Goal: Information Seeking & Learning: Learn about a topic

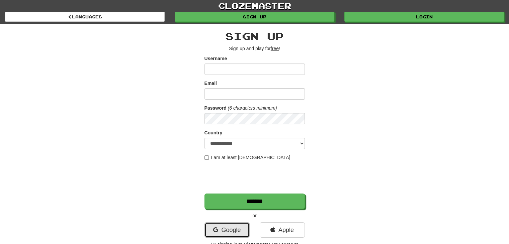
click at [233, 229] on link "Google" at bounding box center [226, 229] width 45 height 15
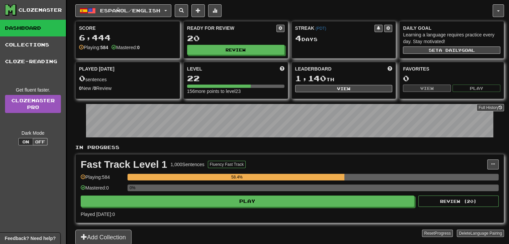
click at [239, 207] on div "Fast Track Level 1 1,000 Sentences Fluency Fast Track Manage Sentences Unpin fr…" at bounding box center [290, 188] width 428 height 68
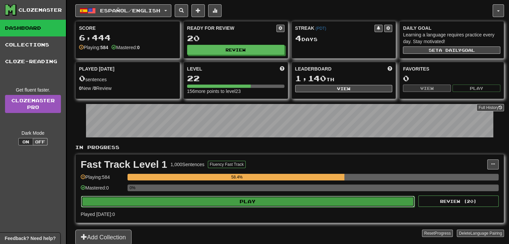
click at [241, 201] on button "Play" at bounding box center [247, 201] width 333 height 11
select select "**"
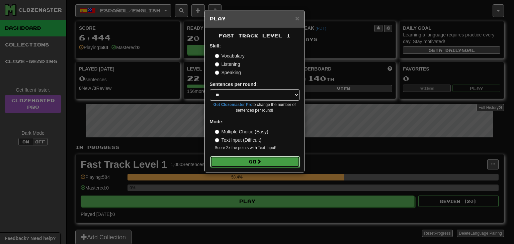
click at [264, 166] on button "Go" at bounding box center [255, 161] width 90 height 11
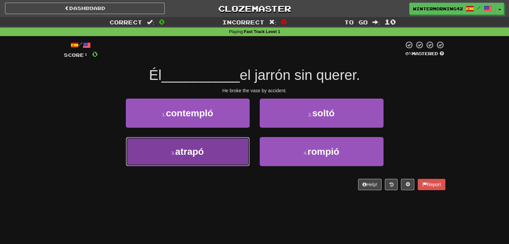
click at [201, 144] on button "3 . atrapó" at bounding box center [188, 151] width 124 height 29
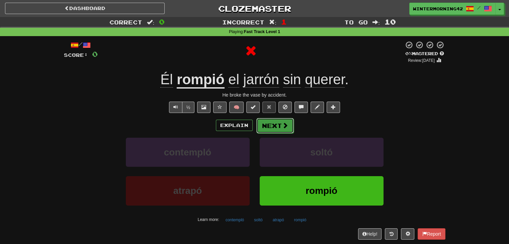
click at [269, 121] on button "Next" at bounding box center [274, 125] width 37 height 15
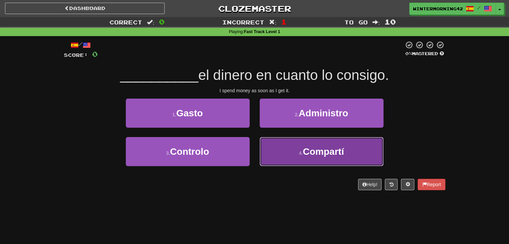
click at [285, 151] on button "4 . Compartí" at bounding box center [321, 151] width 124 height 29
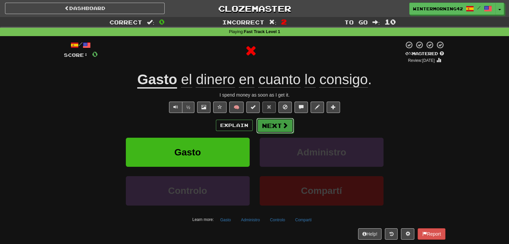
click at [275, 127] on button "Next" at bounding box center [274, 125] width 37 height 15
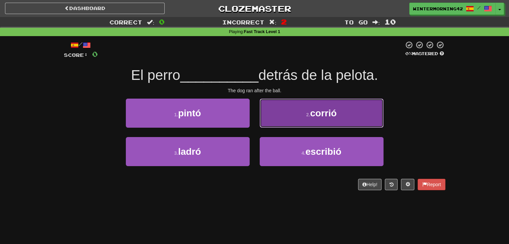
click at [358, 115] on button "2 . corrió" at bounding box center [321, 113] width 124 height 29
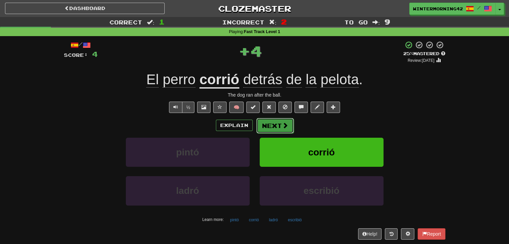
click at [289, 124] on button "Next" at bounding box center [274, 125] width 37 height 15
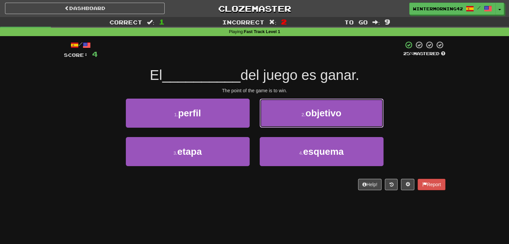
click at [289, 124] on button "2 . objetivo" at bounding box center [321, 113] width 124 height 29
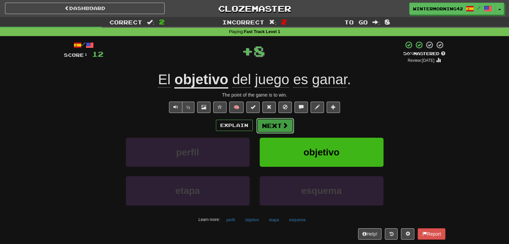
click at [282, 126] on span at bounding box center [285, 125] width 6 height 6
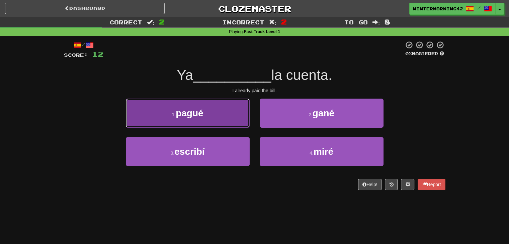
click at [240, 125] on button "1 . pagué" at bounding box center [188, 113] width 124 height 29
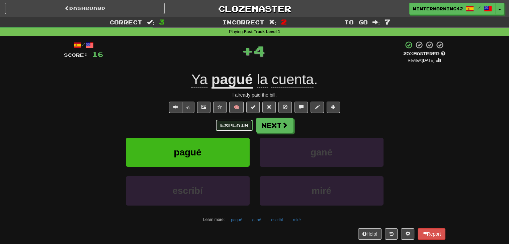
click at [227, 122] on button "Explain" at bounding box center [234, 125] width 37 height 11
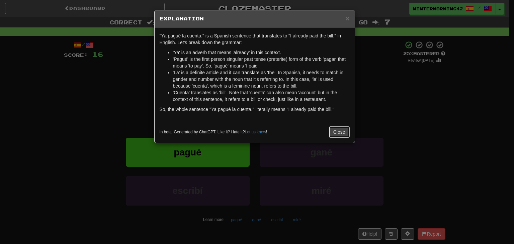
click at [330, 127] on button "Close" at bounding box center [339, 131] width 21 height 11
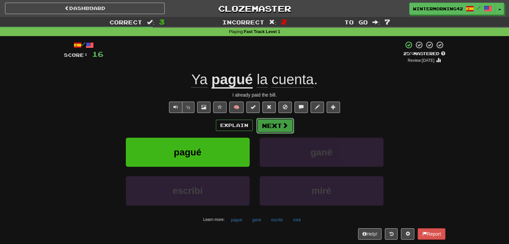
click at [277, 129] on button "Next" at bounding box center [274, 125] width 37 height 15
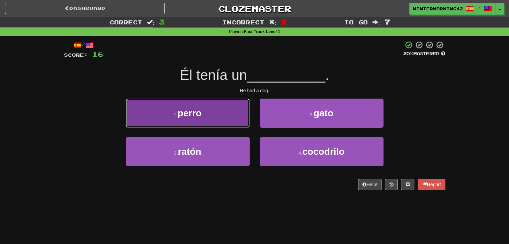
click at [221, 105] on button "1 . perro" at bounding box center [188, 113] width 124 height 29
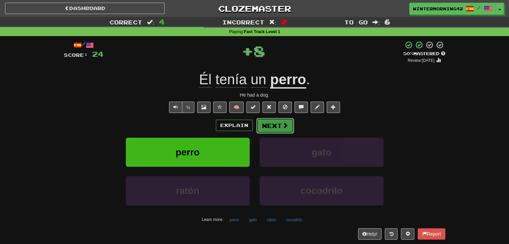
click at [273, 120] on button "Next" at bounding box center [274, 125] width 37 height 15
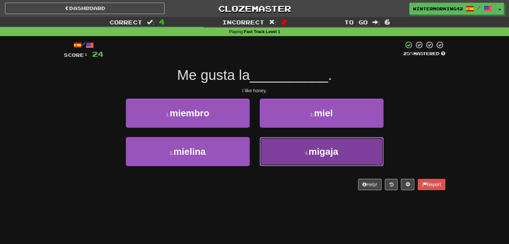
click at [281, 139] on button "4 . migaja" at bounding box center [321, 151] width 124 height 29
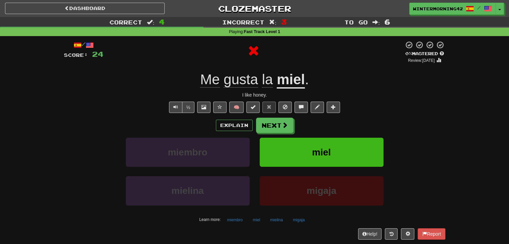
click at [274, 116] on div "/ Score: 24 0 % Mastered Review: 2025-08-15 Me gusta la miel . I like honey. ½ …" at bounding box center [254, 140] width 381 height 199
click at [274, 121] on button "Next" at bounding box center [274, 125] width 37 height 15
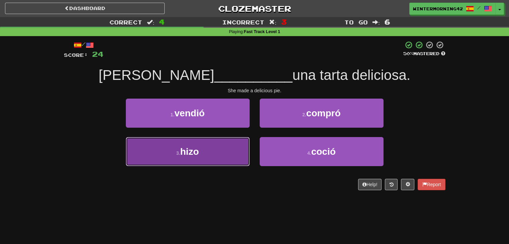
click at [237, 155] on button "3 . hizo" at bounding box center [188, 151] width 124 height 29
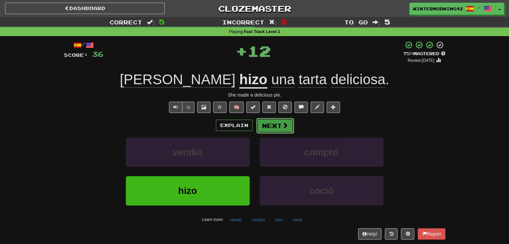
click at [272, 124] on button "Next" at bounding box center [274, 125] width 37 height 15
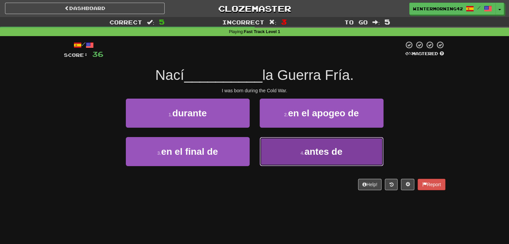
click at [294, 156] on button "4 . antes de" at bounding box center [321, 151] width 124 height 29
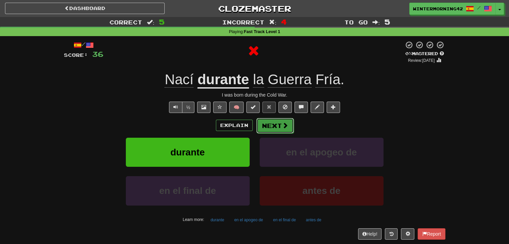
click at [274, 127] on button "Next" at bounding box center [274, 125] width 37 height 15
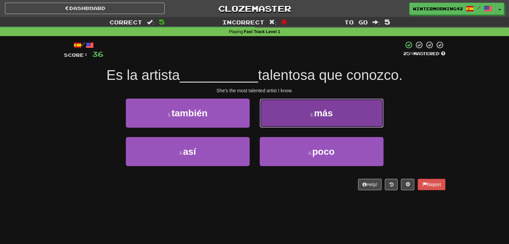
click at [357, 113] on button "2 . más" at bounding box center [321, 113] width 124 height 29
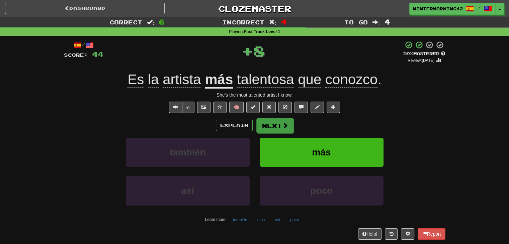
drag, startPoint x: 288, startPoint y: 116, endPoint x: 279, endPoint y: 127, distance: 14.0
click at [288, 117] on div "/ Score: 44 + 8 50 % Mastered Review: 2025-08-25 Es la artista más talentosa qu…" at bounding box center [254, 140] width 381 height 199
click at [279, 127] on button "Next" at bounding box center [274, 125] width 37 height 15
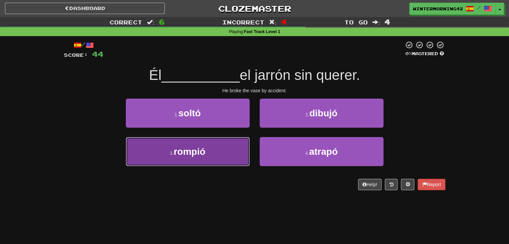
click at [238, 152] on button "3 . rompió" at bounding box center [188, 151] width 124 height 29
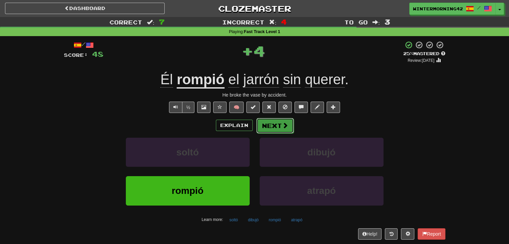
click at [262, 128] on button "Next" at bounding box center [274, 125] width 37 height 15
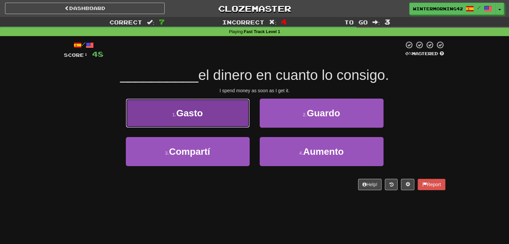
click at [228, 117] on button "1 . Gasto" at bounding box center [188, 113] width 124 height 29
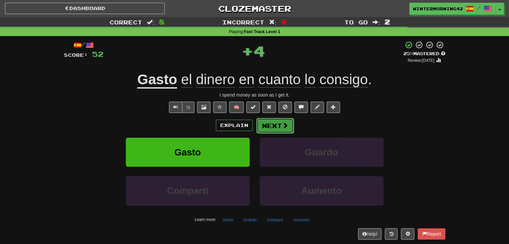
click at [270, 121] on button "Next" at bounding box center [274, 125] width 37 height 15
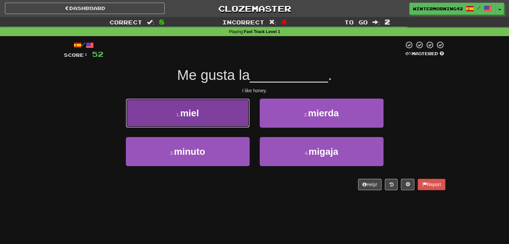
click at [204, 119] on button "1 . miel" at bounding box center [188, 113] width 124 height 29
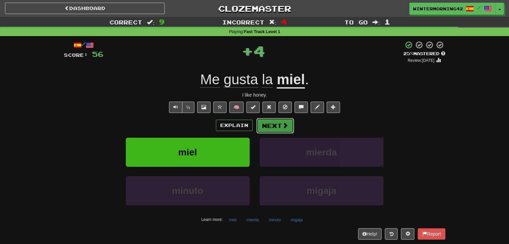
click at [267, 123] on button "Next" at bounding box center [274, 125] width 37 height 15
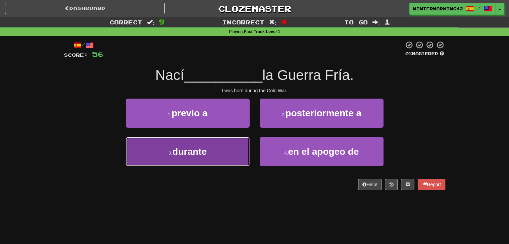
click at [204, 150] on span "durante" at bounding box center [189, 151] width 34 height 10
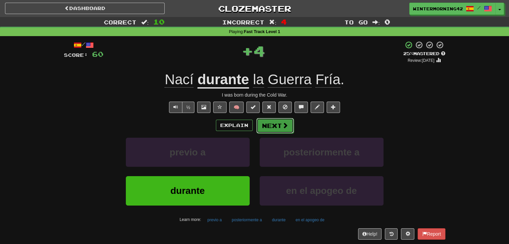
click at [270, 128] on button "Next" at bounding box center [274, 125] width 37 height 15
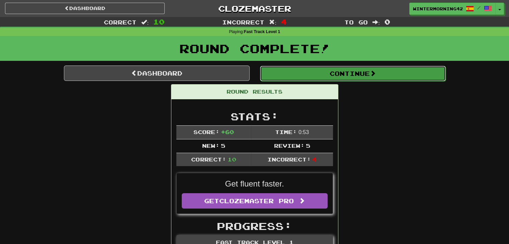
click at [342, 75] on button "Continue" at bounding box center [353, 73] width 186 height 15
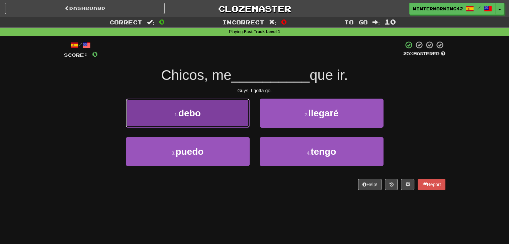
click at [215, 108] on button "1 . debo" at bounding box center [188, 113] width 124 height 29
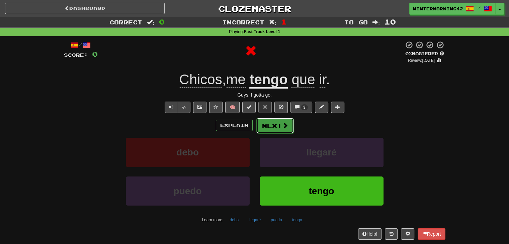
click at [280, 123] on button "Next" at bounding box center [274, 125] width 37 height 15
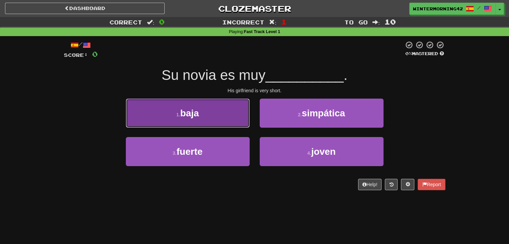
click at [235, 123] on button "1 . baja" at bounding box center [188, 113] width 124 height 29
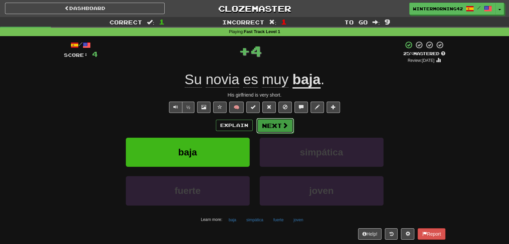
click at [278, 123] on button "Next" at bounding box center [274, 125] width 37 height 15
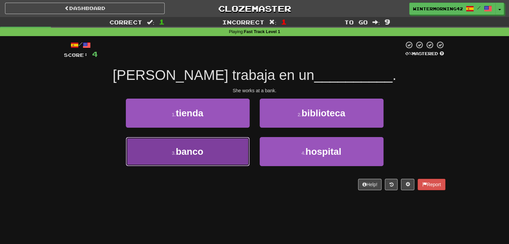
click at [235, 144] on button "3 . banco" at bounding box center [188, 151] width 124 height 29
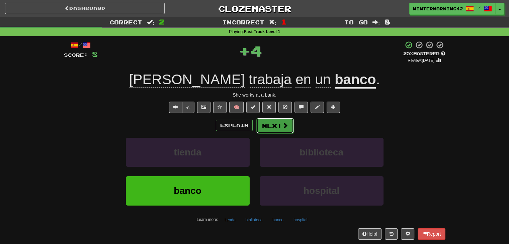
click at [273, 123] on button "Next" at bounding box center [274, 125] width 37 height 15
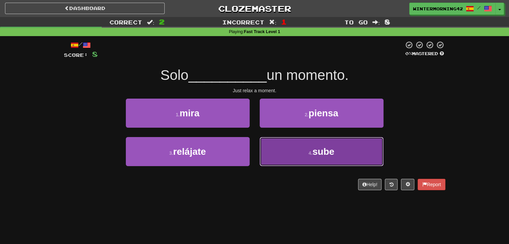
click at [269, 154] on button "4 . sube" at bounding box center [321, 151] width 124 height 29
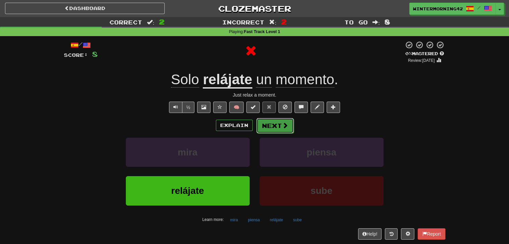
click at [273, 126] on button "Next" at bounding box center [274, 125] width 37 height 15
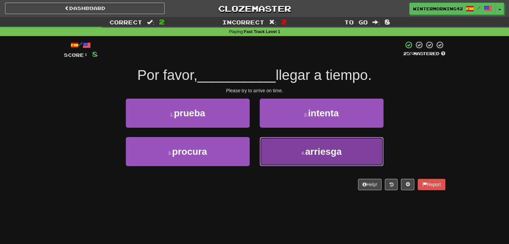
click at [289, 146] on button "4 . arriesga" at bounding box center [321, 151] width 124 height 29
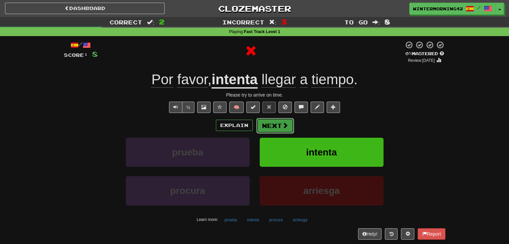
click at [274, 123] on button "Next" at bounding box center [274, 125] width 37 height 15
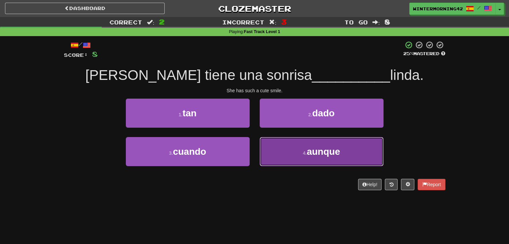
click at [331, 143] on button "4 . aunque" at bounding box center [321, 151] width 124 height 29
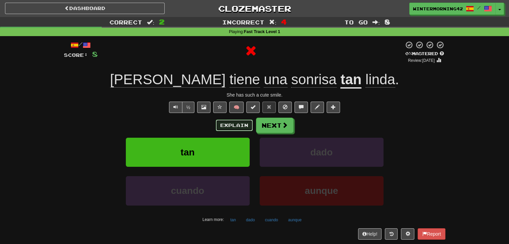
click at [224, 124] on button "Explain" at bounding box center [234, 125] width 37 height 11
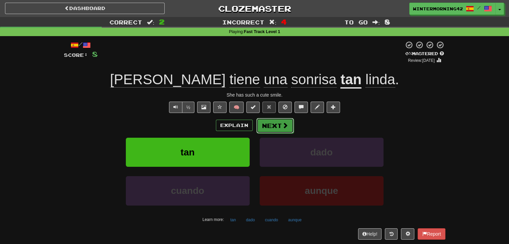
click at [270, 122] on button "Next" at bounding box center [274, 125] width 37 height 15
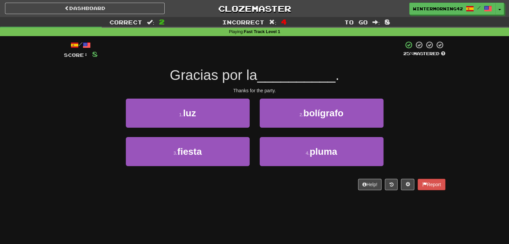
click at [190, 172] on div "3 . fiesta" at bounding box center [188, 156] width 134 height 38
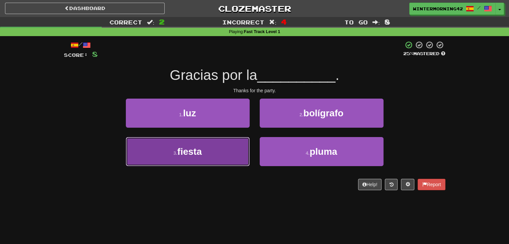
click at [196, 160] on button "3 . fiesta" at bounding box center [188, 151] width 124 height 29
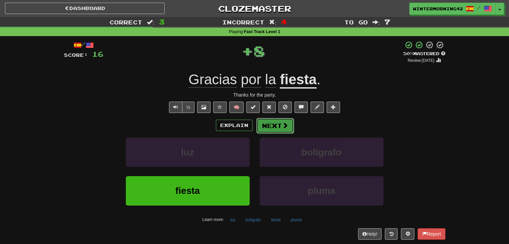
click at [284, 129] on button "Next" at bounding box center [274, 125] width 37 height 15
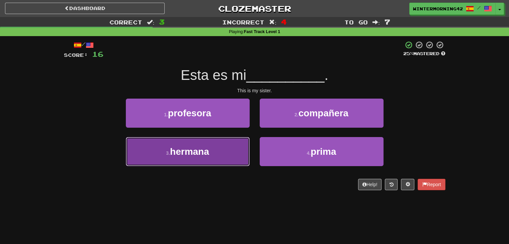
click at [215, 162] on button "3 . hermana" at bounding box center [188, 151] width 124 height 29
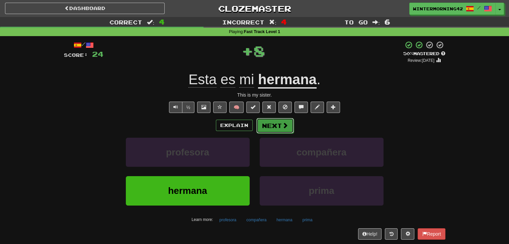
click at [280, 120] on button "Next" at bounding box center [274, 125] width 37 height 15
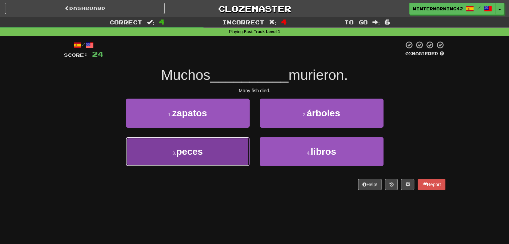
click at [241, 151] on button "3 . peces" at bounding box center [188, 151] width 124 height 29
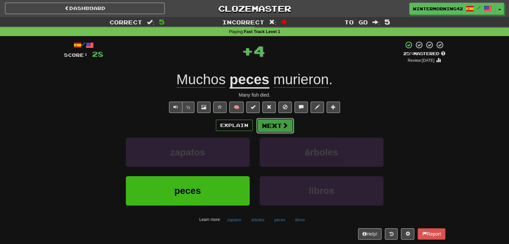
click at [274, 124] on button "Next" at bounding box center [274, 125] width 37 height 15
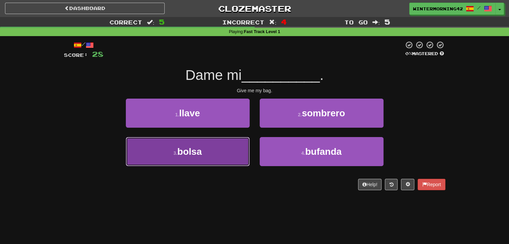
click at [222, 155] on button "3 . bolsa" at bounding box center [188, 151] width 124 height 29
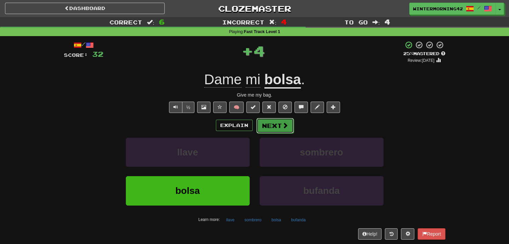
click at [268, 125] on button "Next" at bounding box center [274, 125] width 37 height 15
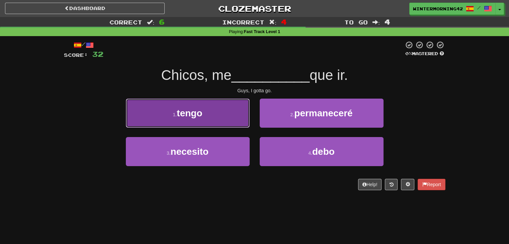
click at [223, 118] on button "1 . tengo" at bounding box center [188, 113] width 124 height 29
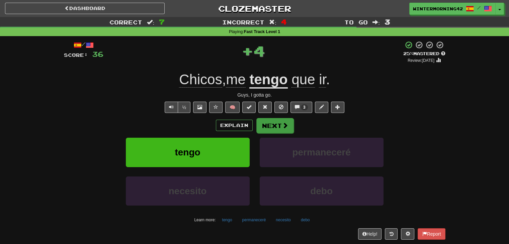
click at [269, 118] on div "Explain Next" at bounding box center [254, 125] width 381 height 15
click at [266, 123] on button "Next" at bounding box center [274, 125] width 37 height 15
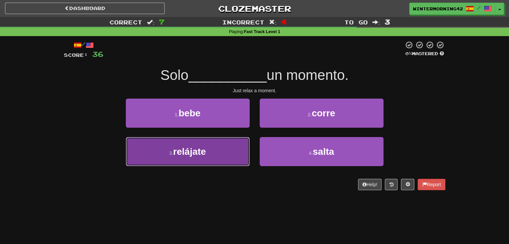
click at [233, 144] on button "3 . relájate" at bounding box center [188, 151] width 124 height 29
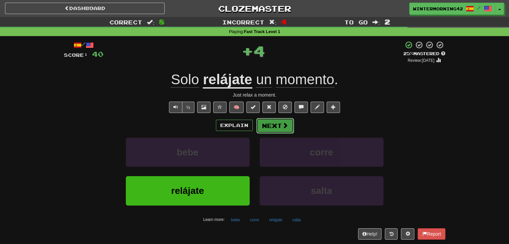
click at [279, 128] on button "Next" at bounding box center [274, 125] width 37 height 15
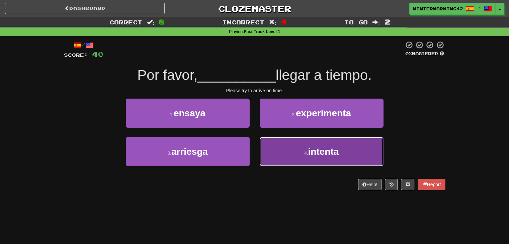
click at [278, 141] on button "4 . intenta" at bounding box center [321, 151] width 124 height 29
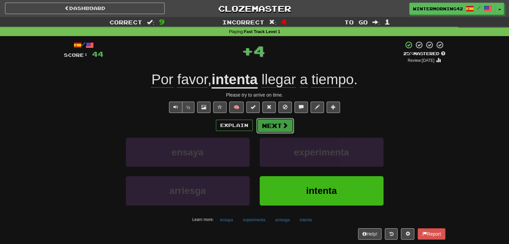
click at [274, 125] on button "Next" at bounding box center [274, 125] width 37 height 15
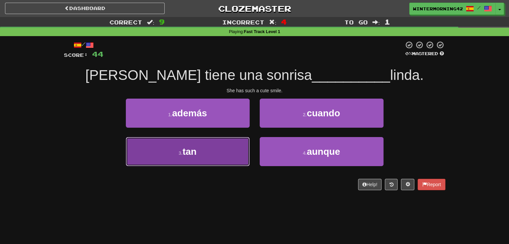
click at [224, 148] on button "3 . tan" at bounding box center [188, 151] width 124 height 29
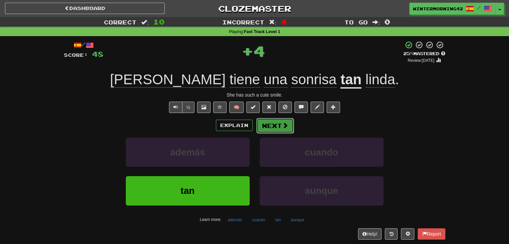
click at [279, 123] on button "Next" at bounding box center [274, 125] width 37 height 15
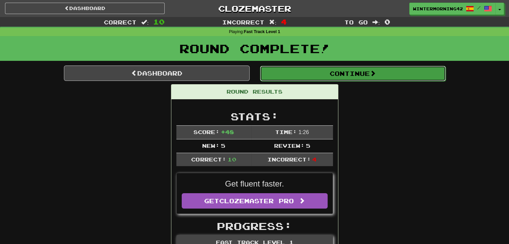
click at [335, 77] on button "Continue" at bounding box center [353, 73] width 186 height 15
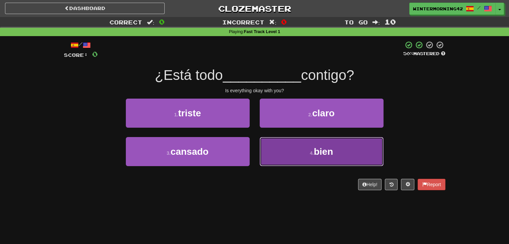
click at [324, 139] on button "4 . bien" at bounding box center [321, 151] width 124 height 29
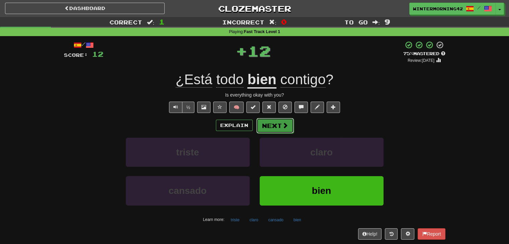
click at [278, 127] on button "Next" at bounding box center [274, 125] width 37 height 15
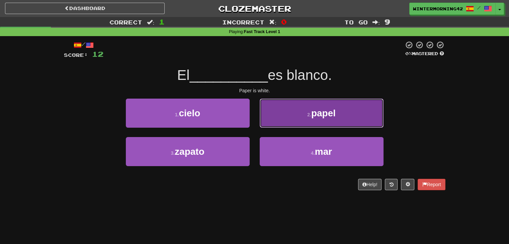
click at [279, 126] on button "2 . papel" at bounding box center [321, 113] width 124 height 29
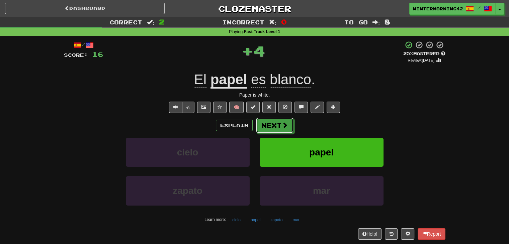
click at [279, 126] on button "Next" at bounding box center [274, 125] width 37 height 15
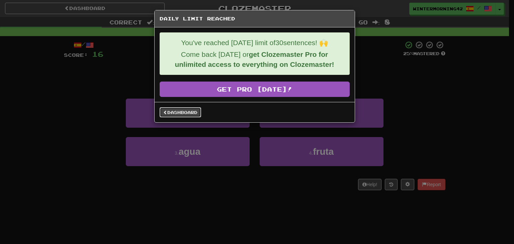
click at [173, 110] on link "Dashboard" at bounding box center [180, 112] width 41 height 10
